Goal: Task Accomplishment & Management: Complete application form

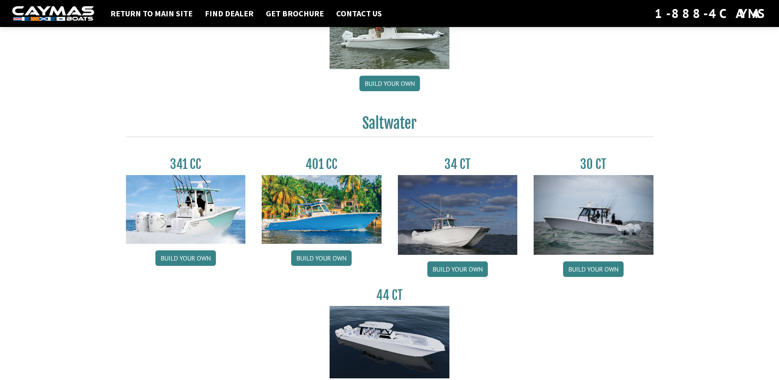
scroll to position [327, 0]
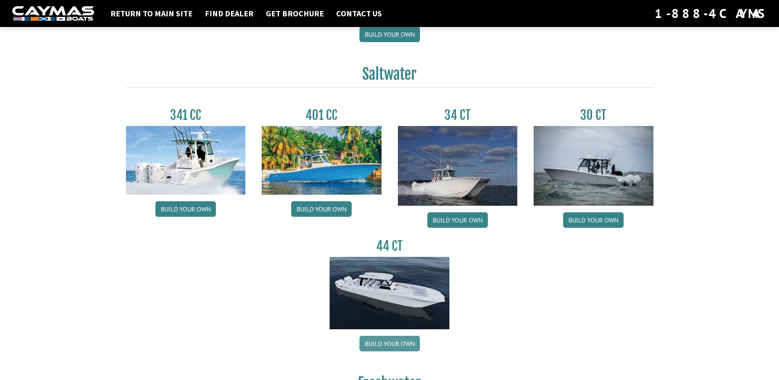
click at [398, 345] on link "Build your own" at bounding box center [389, 344] width 60 height 16
click at [469, 167] on img at bounding box center [458, 166] width 120 height 80
click at [450, 199] on img at bounding box center [458, 166] width 120 height 80
click at [448, 194] on img at bounding box center [458, 166] width 120 height 80
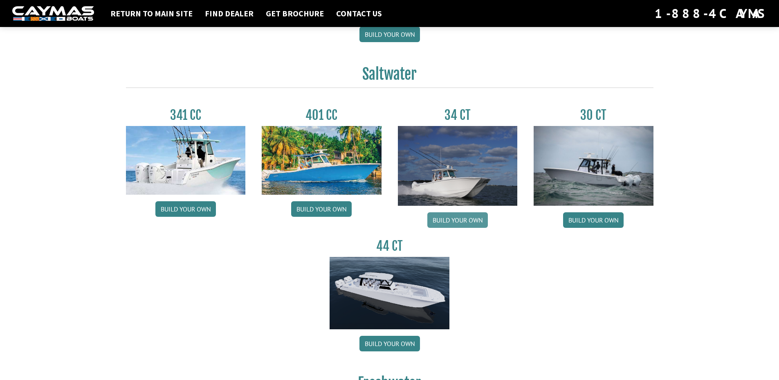
click at [458, 219] on link "Build your own" at bounding box center [457, 220] width 60 height 16
click at [455, 220] on link "Build your own" at bounding box center [457, 220] width 60 height 16
click at [475, 157] on img at bounding box center [458, 166] width 120 height 80
click at [475, 158] on img at bounding box center [458, 166] width 120 height 80
click at [459, 222] on link "Build your own" at bounding box center [457, 220] width 60 height 16
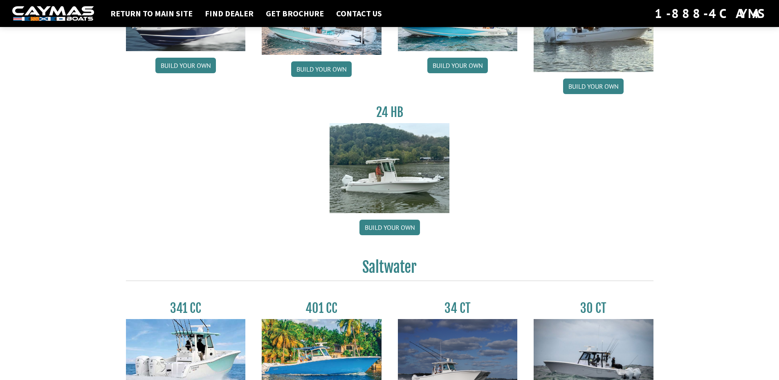
scroll to position [204, 0]
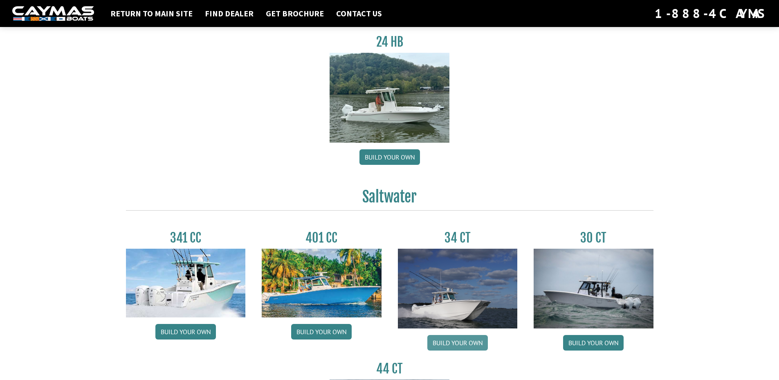
click at [456, 343] on link "Build your own" at bounding box center [457, 343] width 60 height 16
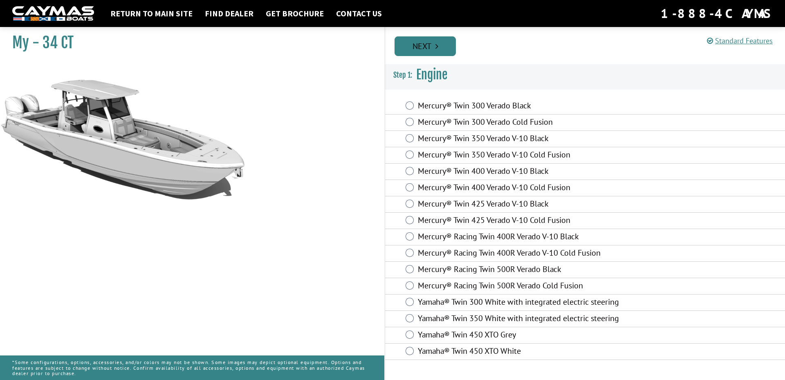
click at [428, 45] on link "Next" at bounding box center [424, 46] width 61 height 20
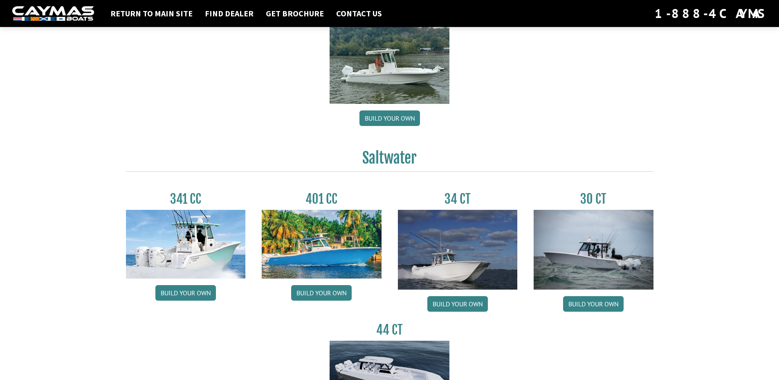
scroll to position [245, 0]
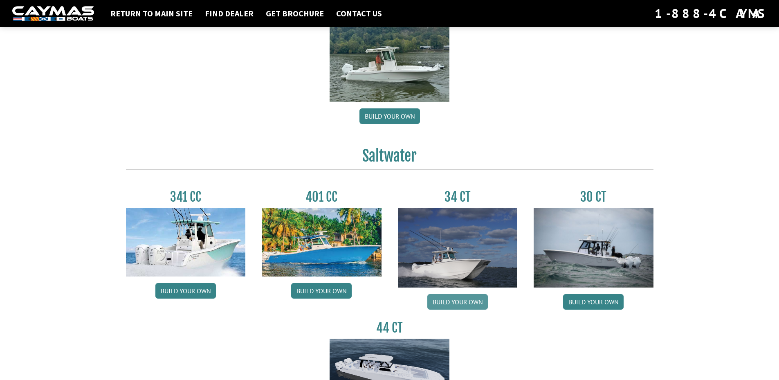
click at [469, 300] on link "Build your own" at bounding box center [457, 302] width 60 height 16
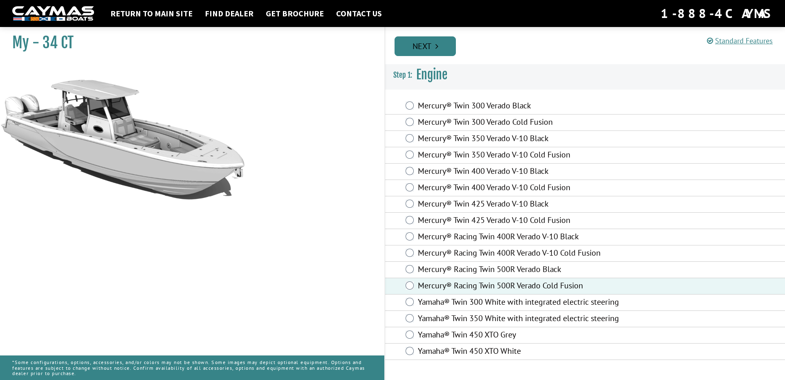
click at [443, 49] on link "Next" at bounding box center [424, 46] width 61 height 20
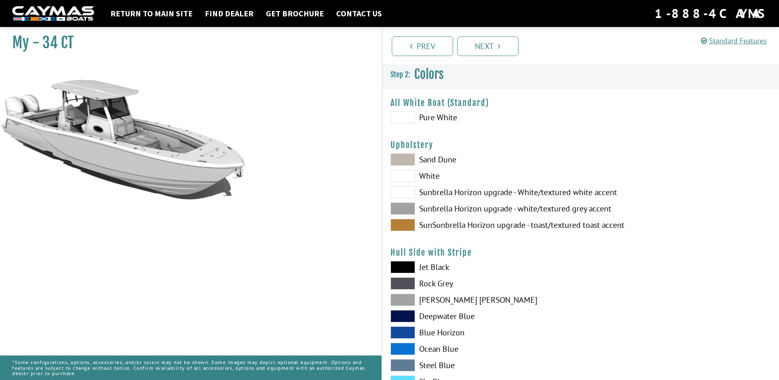
click at [407, 315] on span at bounding box center [402, 316] width 25 height 12
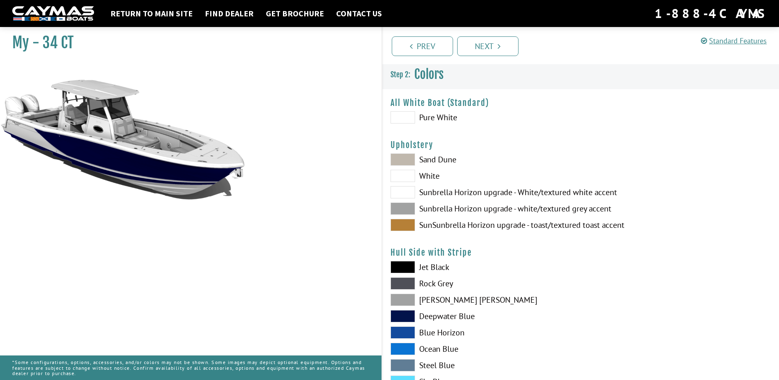
click at [409, 346] on span at bounding box center [402, 348] width 25 height 12
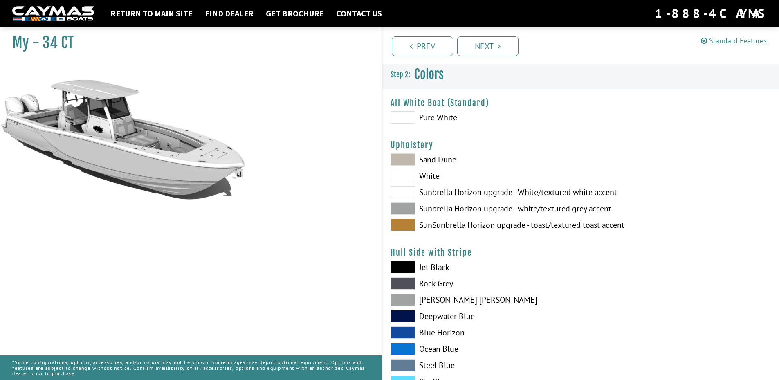
click at [409, 345] on span at bounding box center [402, 348] width 25 height 12
click at [405, 333] on span at bounding box center [402, 332] width 25 height 12
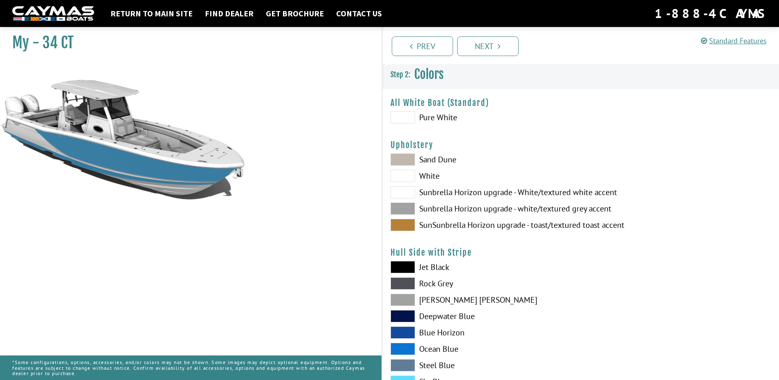
click at [404, 316] on span at bounding box center [402, 316] width 25 height 12
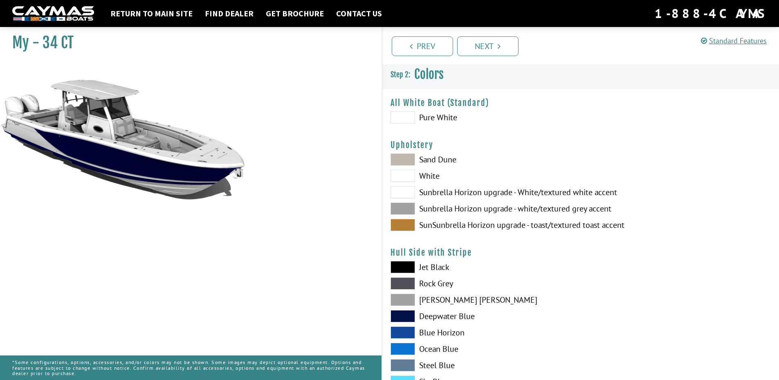
click at [400, 297] on span at bounding box center [402, 299] width 25 height 12
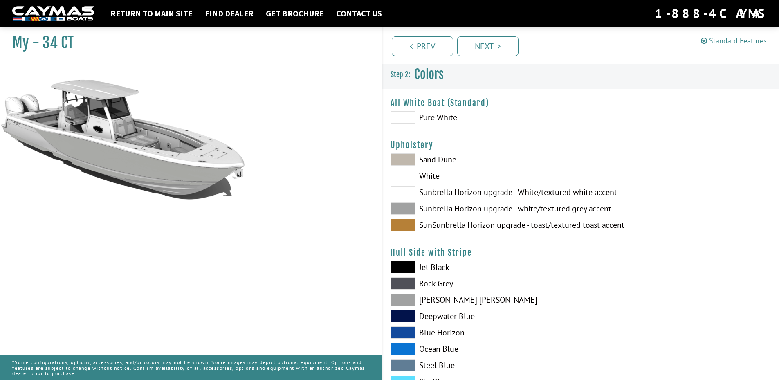
click at [402, 267] on span at bounding box center [402, 267] width 25 height 12
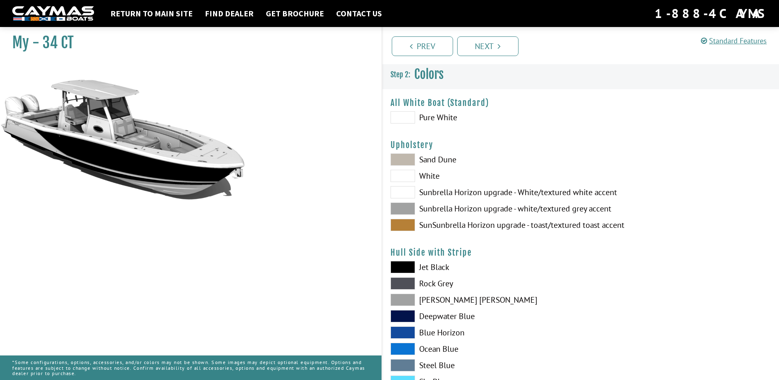
click at [402, 312] on span at bounding box center [402, 316] width 25 height 12
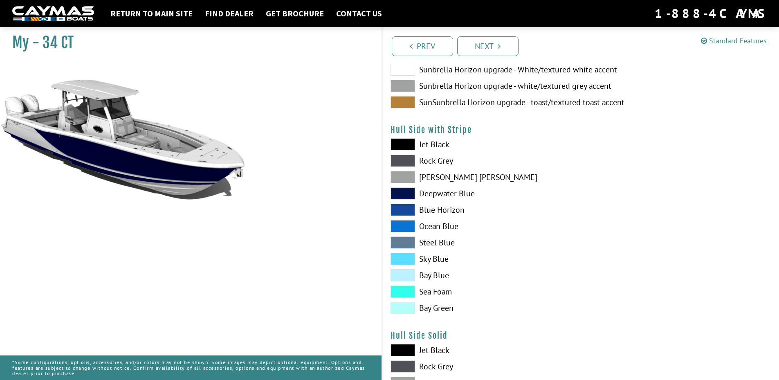
scroll to position [204, 0]
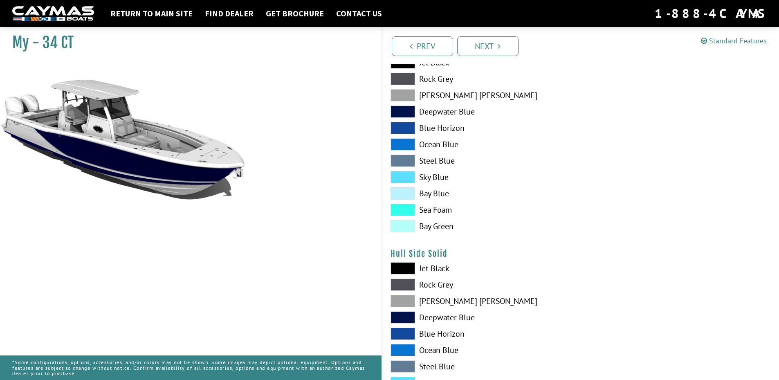
click at [407, 306] on span at bounding box center [402, 301] width 25 height 12
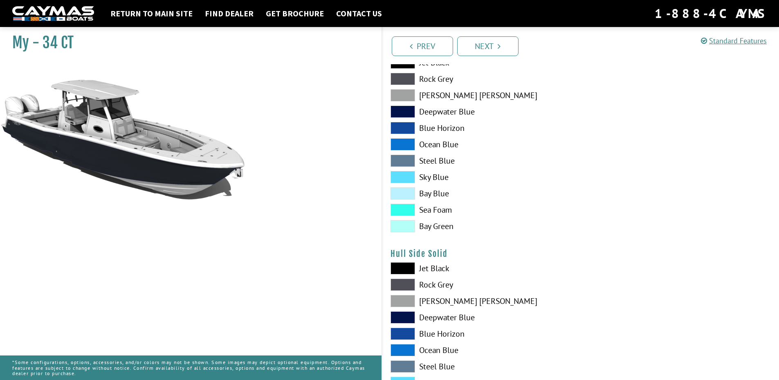
click at [407, 304] on span at bounding box center [402, 301] width 25 height 12
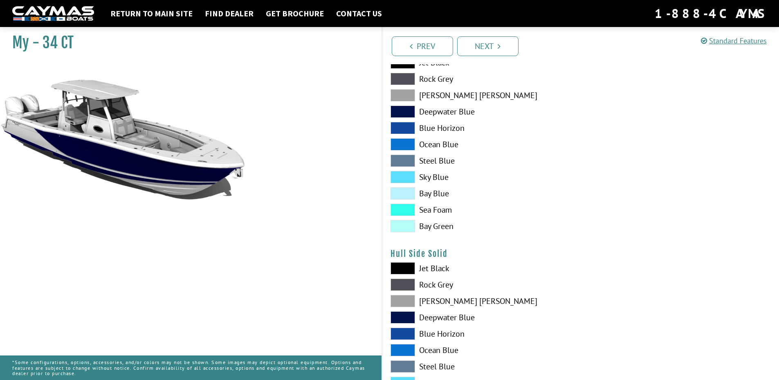
click at [407, 304] on span at bounding box center [402, 301] width 25 height 12
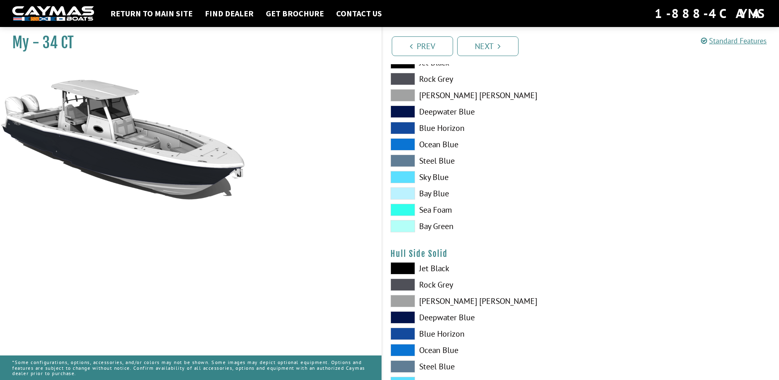
click at [406, 346] on span at bounding box center [402, 350] width 25 height 12
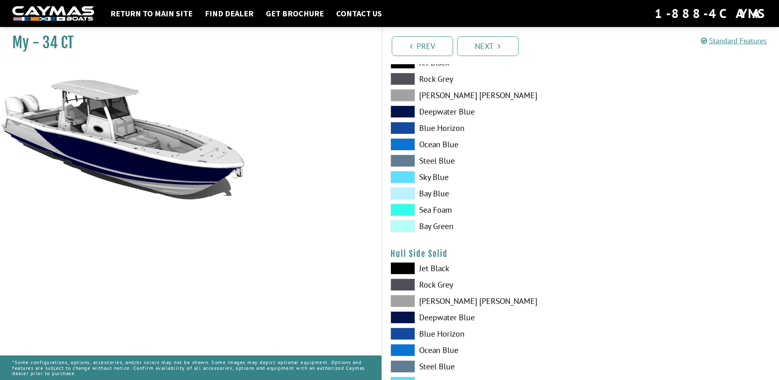
click at [406, 346] on span at bounding box center [402, 350] width 25 height 12
click at [403, 333] on span at bounding box center [402, 333] width 25 height 12
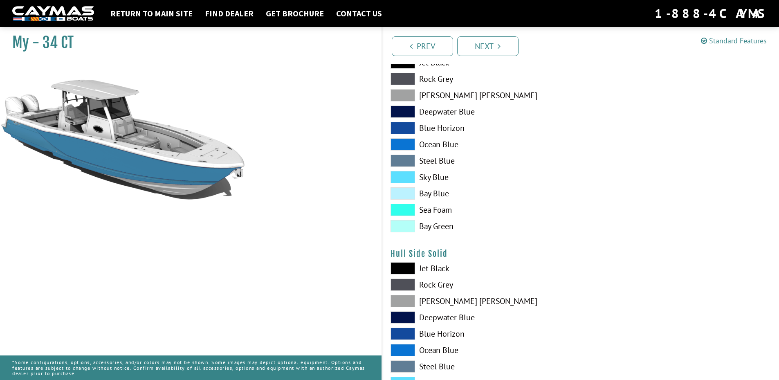
click at [403, 320] on span at bounding box center [402, 317] width 25 height 12
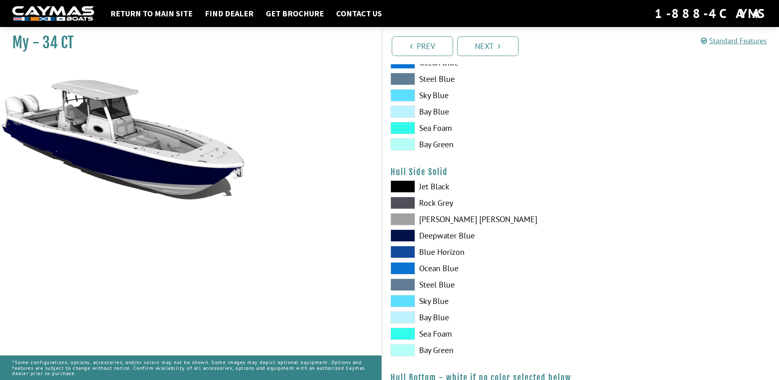
scroll to position [327, 0]
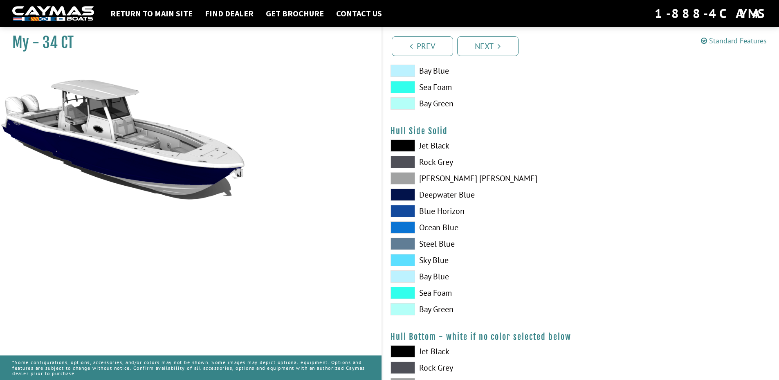
click at [404, 178] on span at bounding box center [402, 178] width 25 height 12
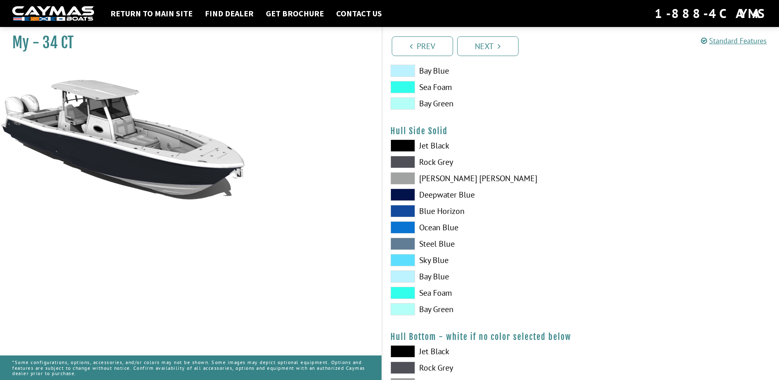
click at [402, 182] on span at bounding box center [402, 178] width 25 height 12
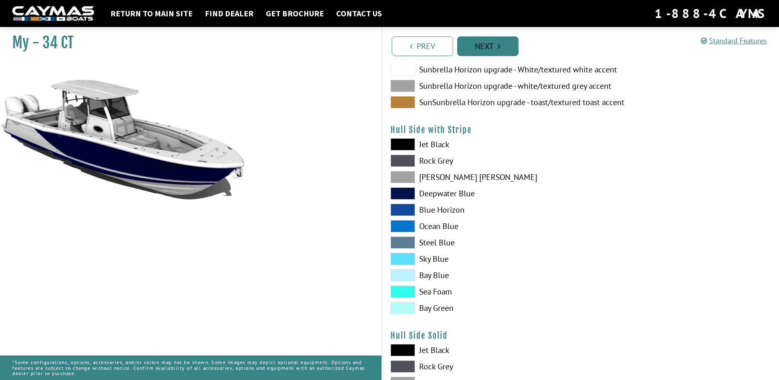
click at [483, 47] on link "Next" at bounding box center [487, 46] width 61 height 20
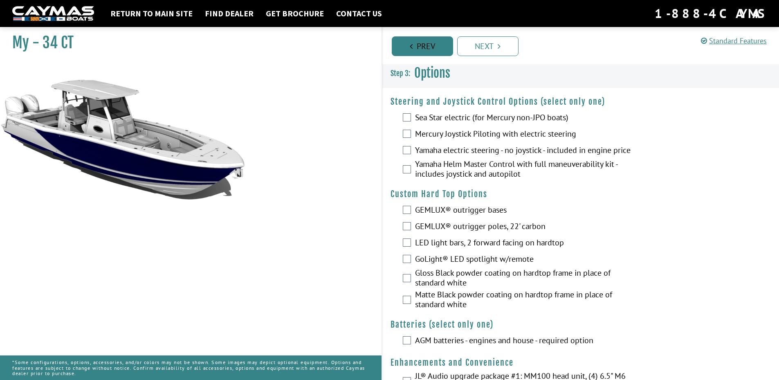
scroll to position [0, 0]
click at [418, 52] on link "Prev" at bounding box center [422, 46] width 61 height 20
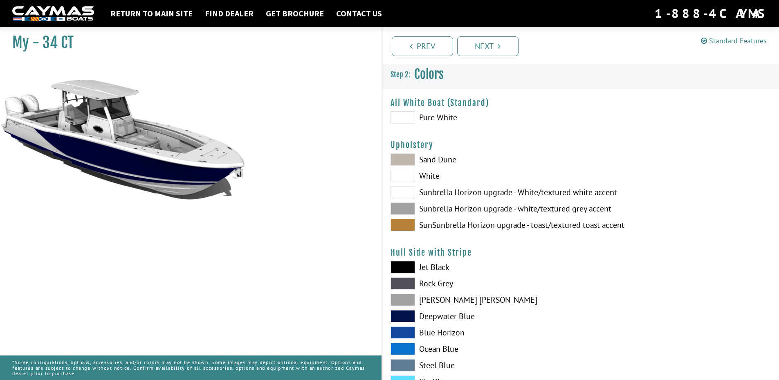
click at [409, 224] on span at bounding box center [402, 225] width 25 height 12
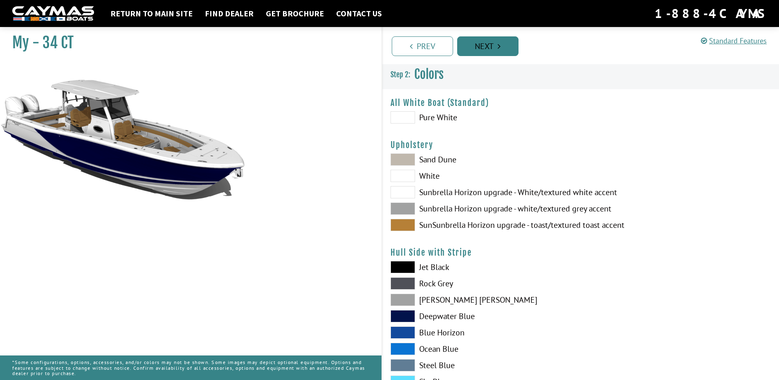
click at [483, 49] on link "Next" at bounding box center [487, 46] width 61 height 20
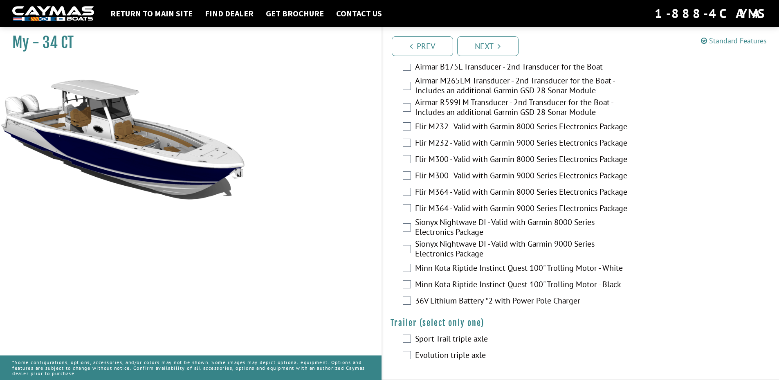
scroll to position [1437, 0]
click at [487, 41] on link "Next" at bounding box center [487, 46] width 61 height 20
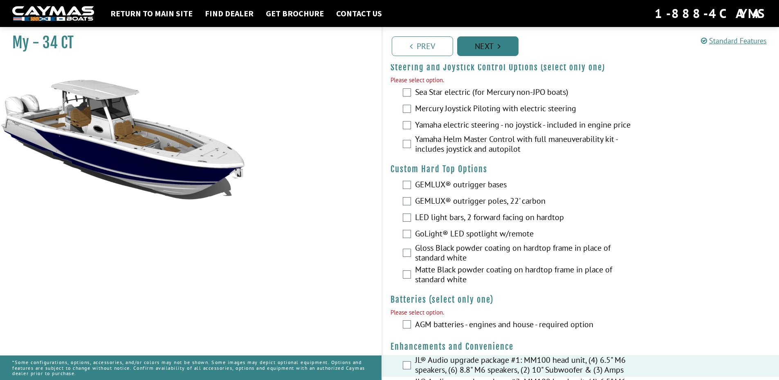
scroll to position [29, 0]
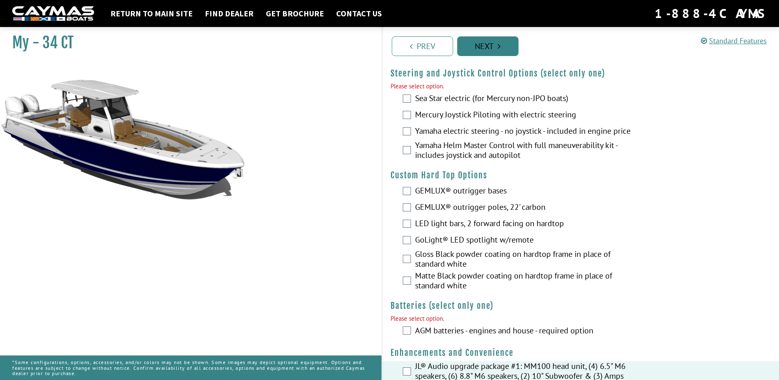
click at [489, 44] on link "Next" at bounding box center [487, 46] width 61 height 20
click at [721, 42] on link "Standard Features" at bounding box center [733, 40] width 66 height 9
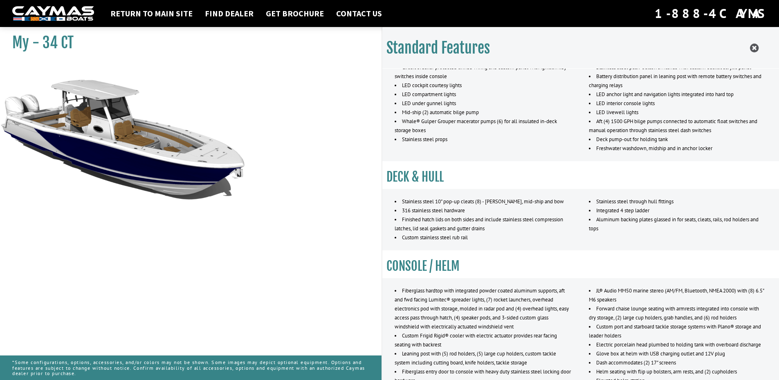
scroll to position [315, 0]
click at [105, 122] on img at bounding box center [122, 184] width 245 height 245
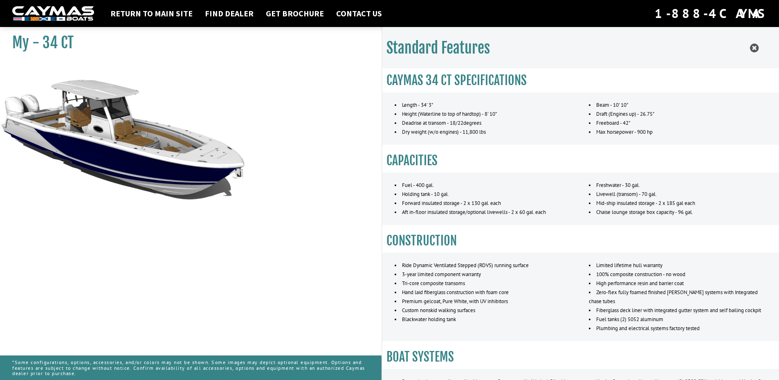
click at [177, 159] on img at bounding box center [122, 184] width 245 height 245
click at [123, 156] on img at bounding box center [122, 184] width 245 height 245
drag, startPoint x: 289, startPoint y: 74, endPoint x: 382, endPoint y: 46, distance: 97.0
click at [290, 74] on div "My - 34 CT" at bounding box center [186, 213] width 389 height 380
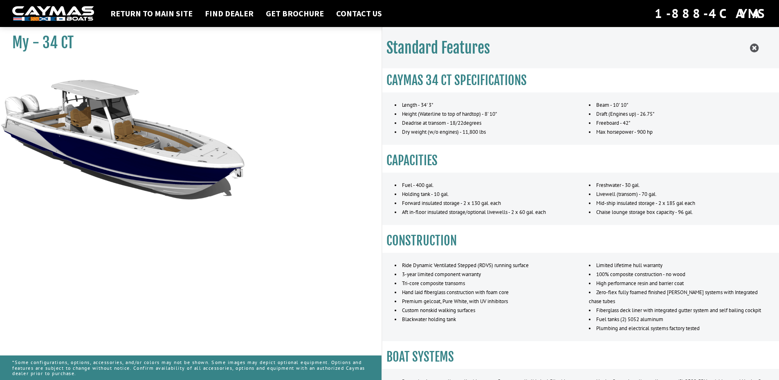
click at [413, 43] on h2 "Standard Features" at bounding box center [437, 48] width 103 height 18
click at [752, 45] on icon at bounding box center [754, 48] width 9 height 10
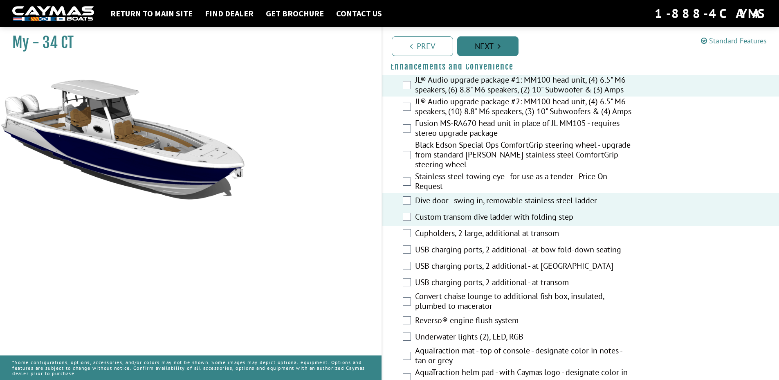
click at [491, 46] on link "Next" at bounding box center [487, 46] width 61 height 20
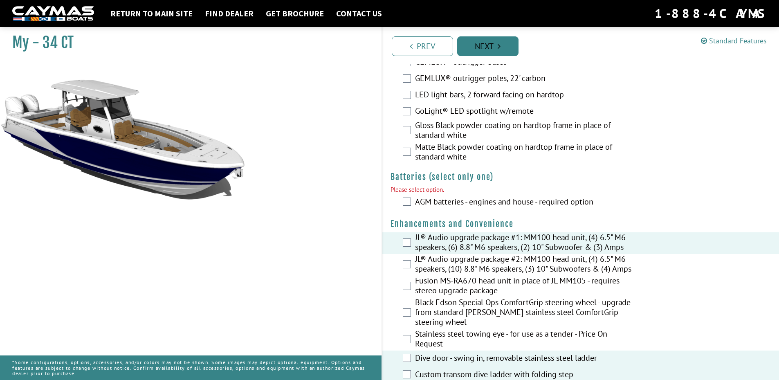
scroll to position [29, 0]
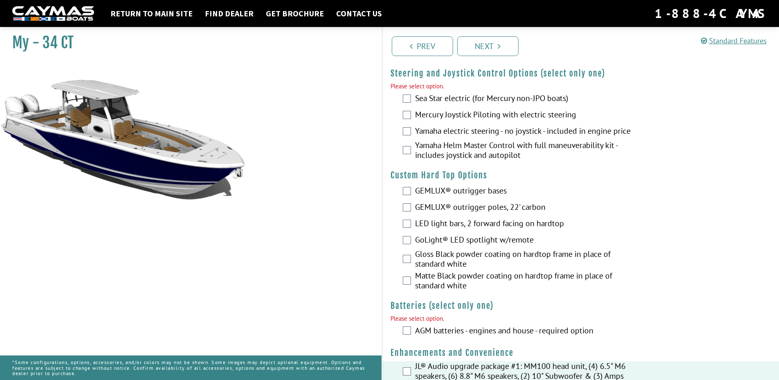
click at [414, 282] on div "Matte Black powder coating on hardtop frame in place of standard white" at bounding box center [580, 282] width 397 height 22
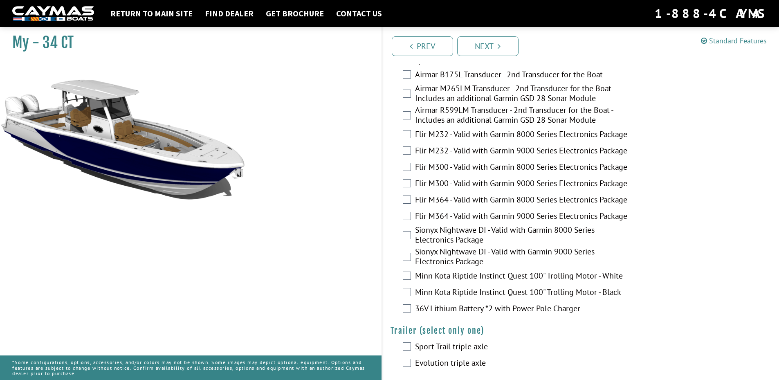
scroll to position [1455, 0]
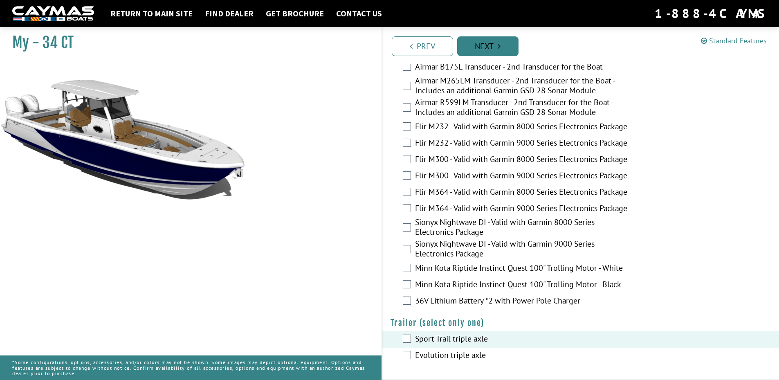
click at [477, 40] on link "Next" at bounding box center [487, 46] width 61 height 20
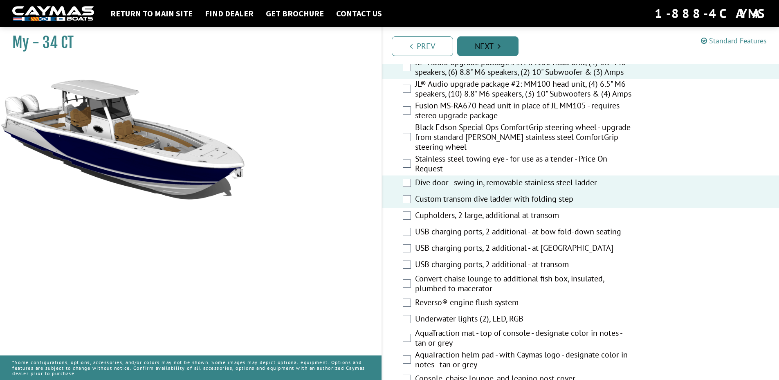
scroll to position [257, 0]
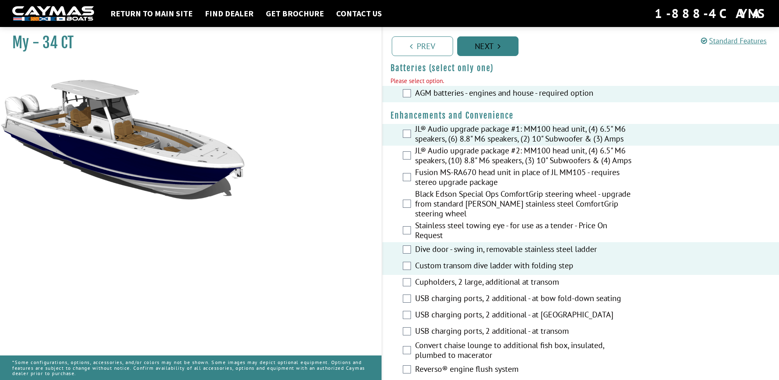
click at [497, 45] on icon "Pagination" at bounding box center [498, 46] width 3 height 8
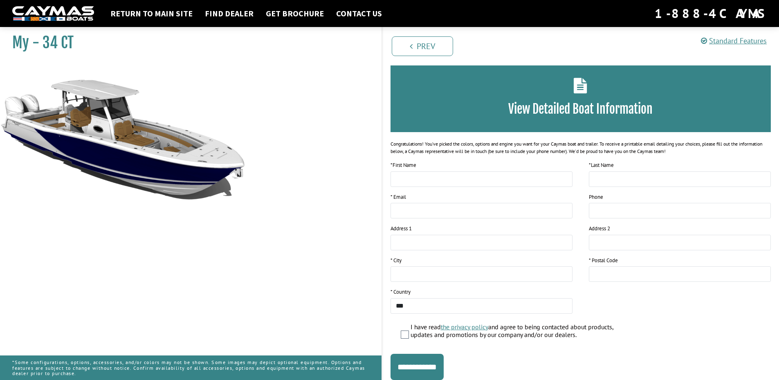
scroll to position [59, 0]
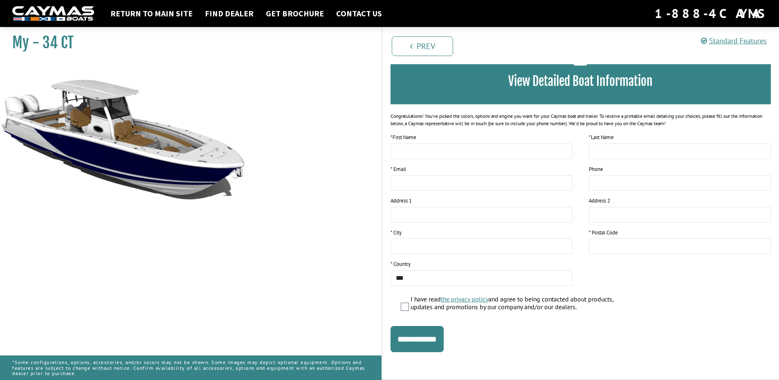
drag, startPoint x: 181, startPoint y: 148, endPoint x: 176, endPoint y: 149, distance: 5.4
click at [181, 149] on img at bounding box center [122, 184] width 245 height 245
click at [172, 152] on img at bounding box center [122, 184] width 245 height 245
click at [174, 155] on img at bounding box center [122, 184] width 245 height 245
click at [164, 9] on link "Return to main site" at bounding box center [151, 13] width 90 height 11
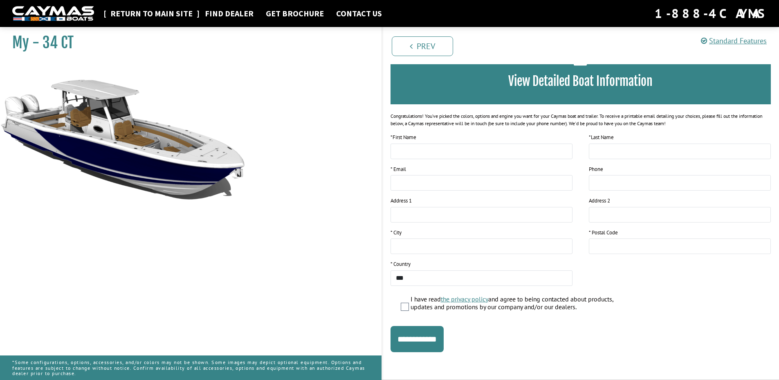
click at [165, 11] on link "Return to main site" at bounding box center [151, 13] width 90 height 11
